Goal: Information Seeking & Learning: Understand process/instructions

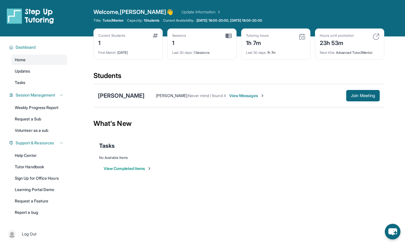
click at [298, 37] on div "Tutoring hours 1h 7m" at bounding box center [276, 40] width 60 height 14
click at [229, 94] on span "View Messages" at bounding box center [247, 96] width 36 height 6
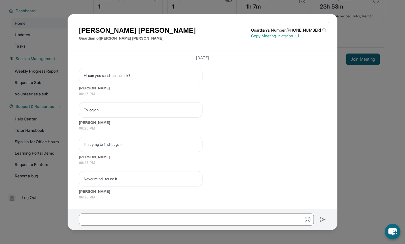
scroll to position [1015, 0]
click at [328, 22] on img at bounding box center [329, 22] width 5 height 5
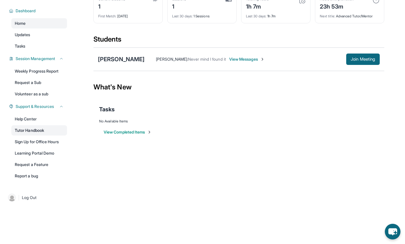
click at [28, 130] on link "Tutor Handbook" at bounding box center [39, 130] width 56 height 10
